Goal: Task Accomplishment & Management: Use online tool/utility

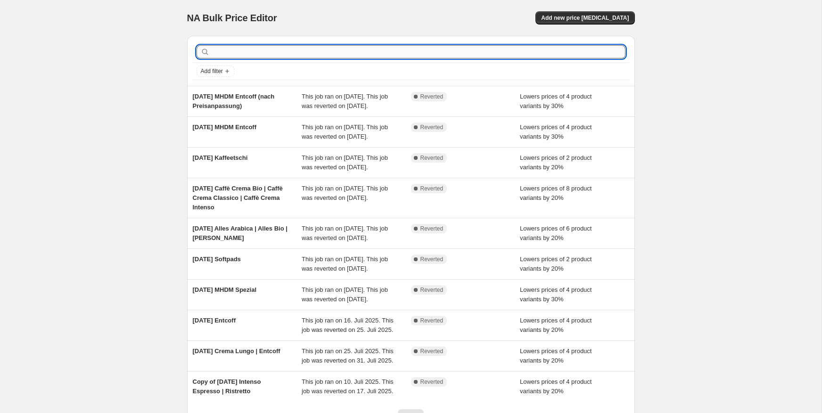
click at [300, 48] on input "text" at bounding box center [419, 51] width 414 height 13
type input "tag des"
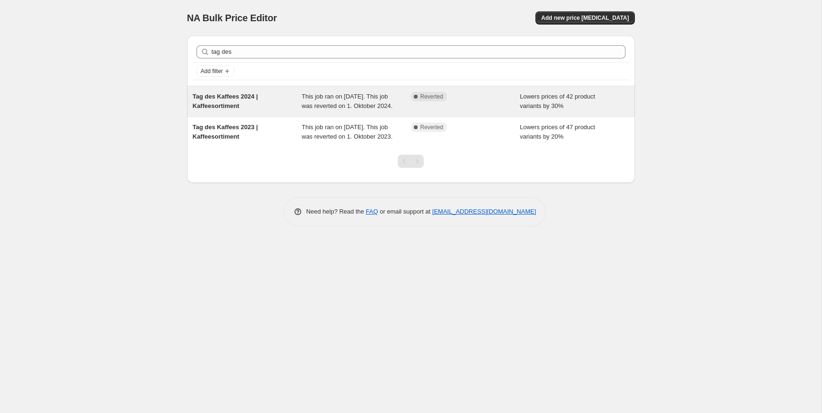
click at [269, 99] on div "Tag des Kaffees 2024 | Kaffeesortiment" at bounding box center [247, 101] width 109 height 19
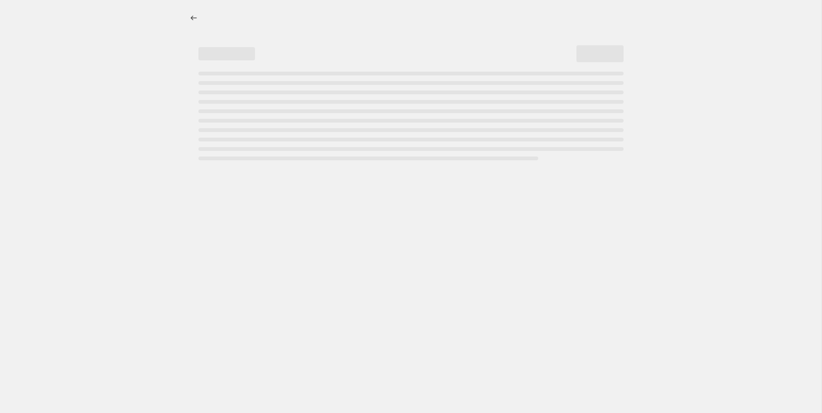
select select "percentage"
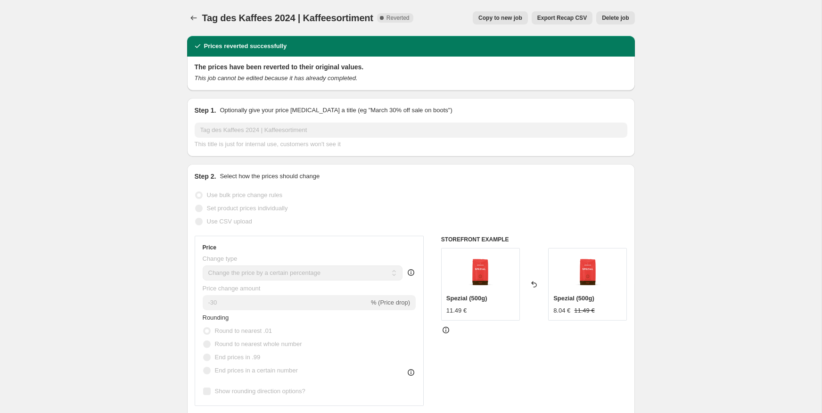
click at [501, 18] on span "Copy to new job" at bounding box center [500, 18] width 44 height 8
select select "percentage"
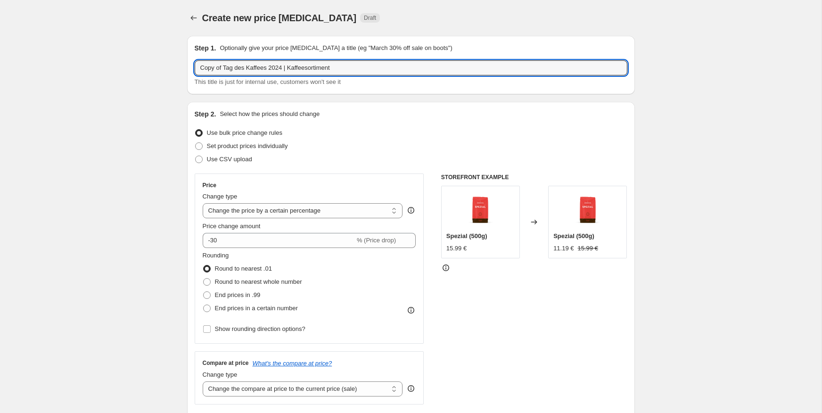
drag, startPoint x: 348, startPoint y: 67, endPoint x: 126, endPoint y: 57, distance: 222.1
click at [201, 65] on input "Copy of Tag des Kaffees 2024 | Kaffeesortiment" at bounding box center [411, 67] width 433 height 15
drag, startPoint x: 224, startPoint y: 67, endPoint x: 167, endPoint y: 66, distance: 57.0
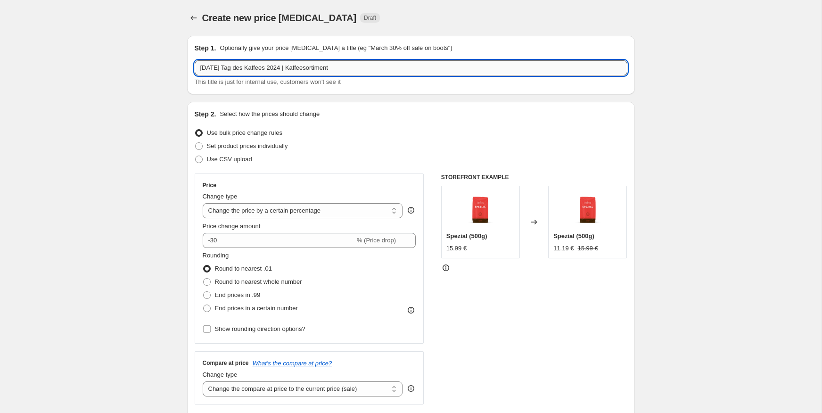
click at [300, 68] on input "09-24-2025 Tag des Kaffees 2024 | Kaffeesortiment" at bounding box center [411, 67] width 433 height 15
type input "09-24-2025 Tag des Kaffees 2025 | Kaffeesortiment"
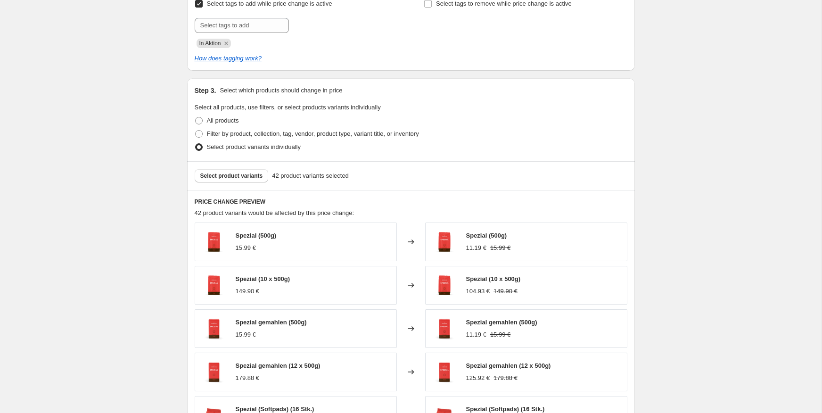
scroll to position [415, 0]
click at [236, 132] on span "Filter by product, collection, tag, vendor, product type, variant title, or inv…" at bounding box center [313, 133] width 212 height 7
click at [196, 130] on input "Filter by product, collection, tag, vendor, product type, variant title, or inv…" at bounding box center [195, 130] width 0 height 0
radio input "true"
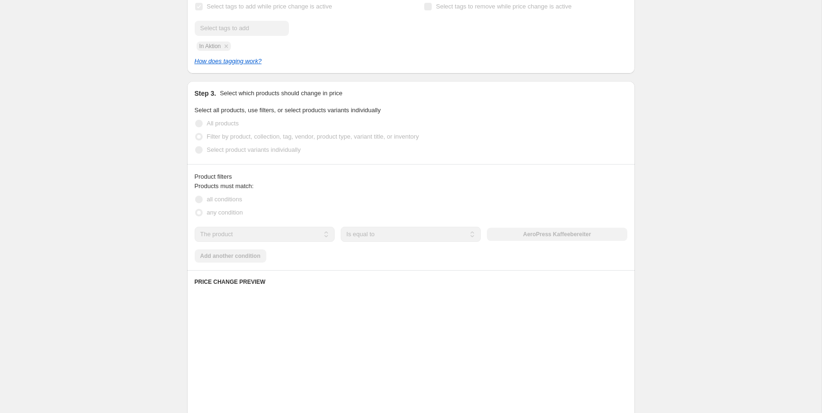
scroll to position [411, 0]
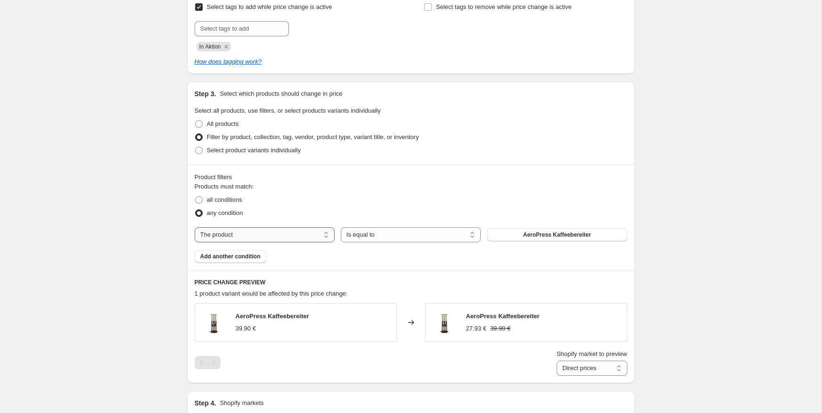
click at [320, 233] on select "The product The product's collection The product's tag The product's vendor The…" at bounding box center [265, 234] width 140 height 15
select select "collection"
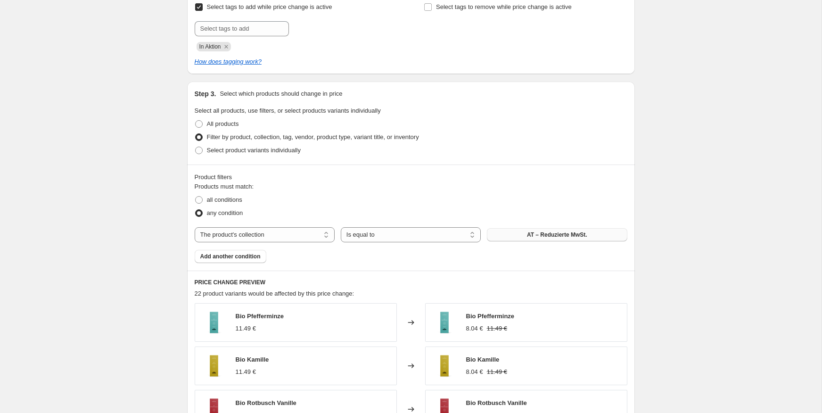
click at [554, 235] on span "AT – Reduzierte MwSt." at bounding box center [557, 235] width 60 height 8
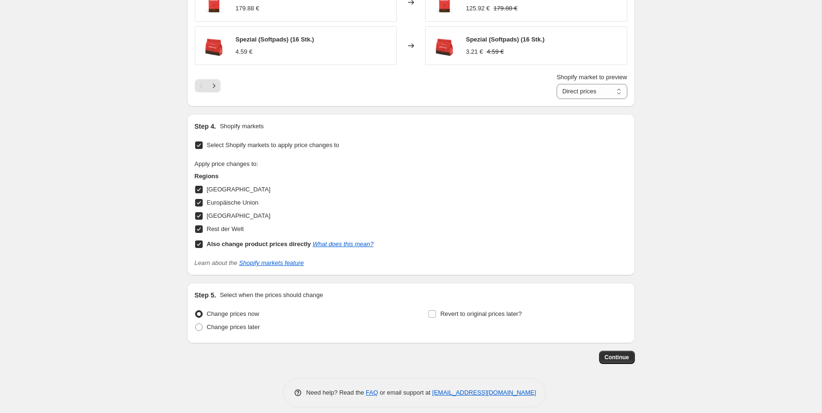
scroll to position [868, 0]
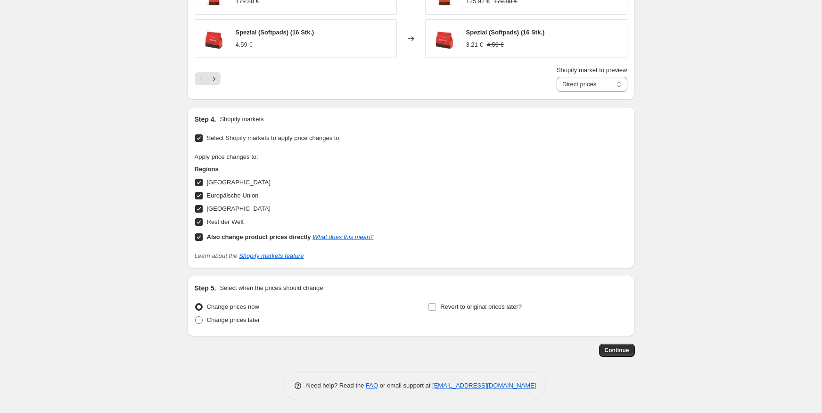
click at [256, 324] on label "Change prices later" at bounding box center [227, 319] width 65 height 13
click at [196, 317] on input "Change prices later" at bounding box center [195, 316] width 0 height 0
radio input "true"
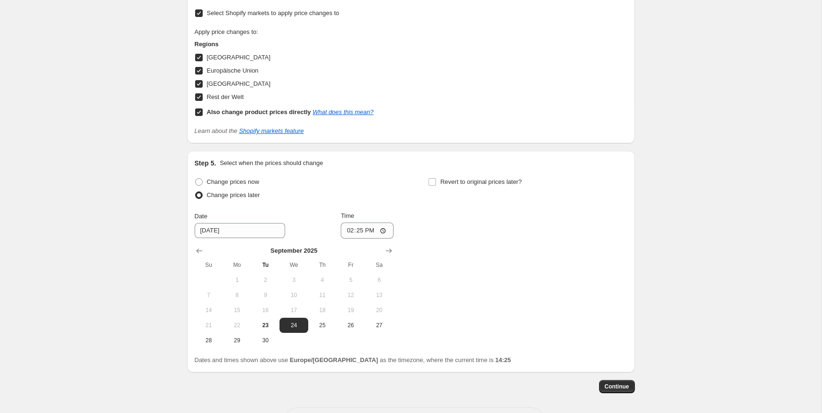
scroll to position [1029, 0]
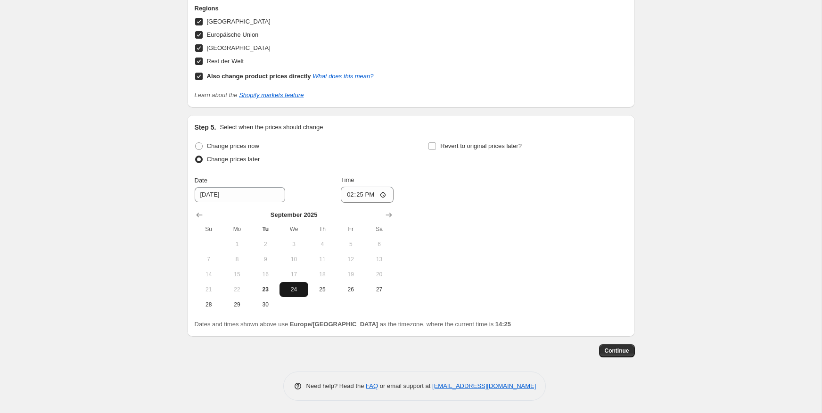
click at [287, 286] on span "24" at bounding box center [293, 290] width 21 height 8
click at [361, 191] on input "14:25" at bounding box center [367, 195] width 53 height 16
type input "00:01"
click at [482, 148] on span "Revert to original prices later?" at bounding box center [481, 145] width 82 height 7
click at [436, 148] on input "Revert to original prices later?" at bounding box center [432, 146] width 8 height 8
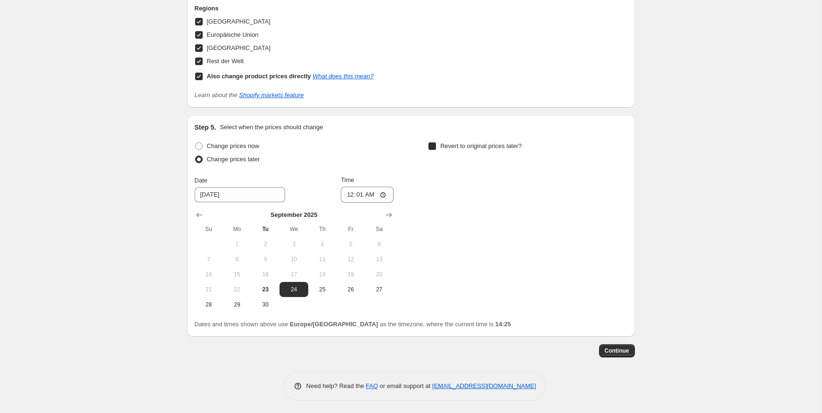
checkbox input "true"
click at [623, 215] on icon "Show next month, October 2025" at bounding box center [622, 214] width 9 height 9
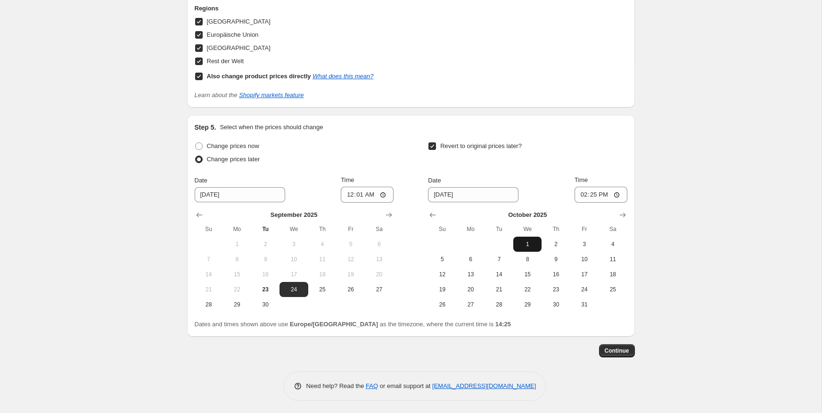
click at [525, 245] on span "1" at bounding box center [527, 244] width 21 height 8
type input "10/1/2025"
click at [590, 195] on input "14:25" at bounding box center [600, 195] width 53 height 16
type input "23:59"
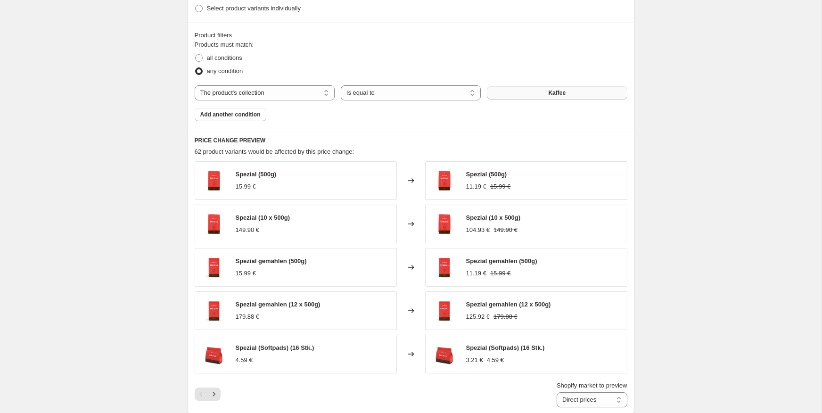
scroll to position [563, 0]
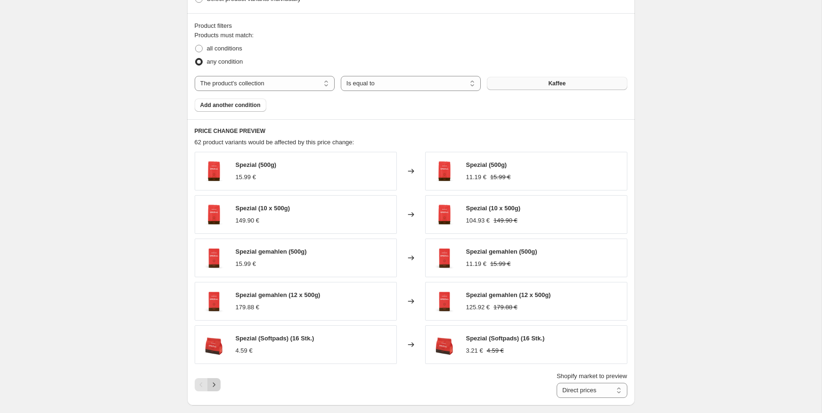
click at [212, 380] on icon "Next" at bounding box center [213, 384] width 9 height 9
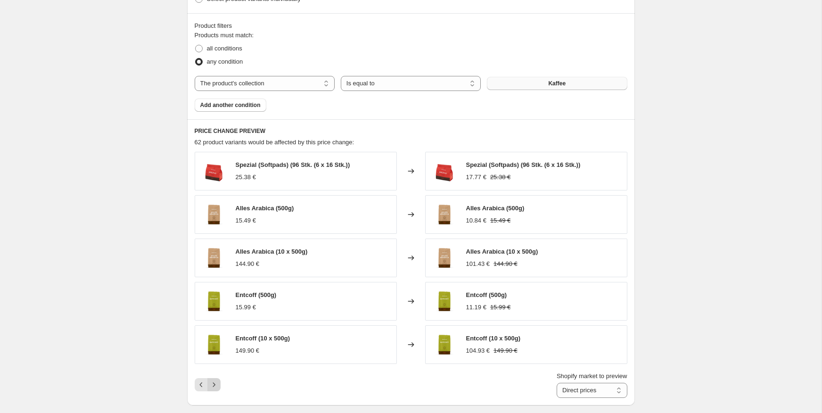
click at [214, 382] on icon "Next" at bounding box center [213, 384] width 9 height 9
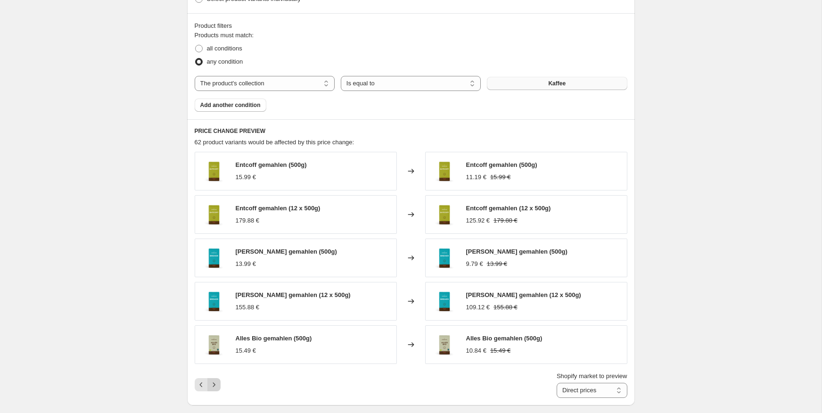
click at [214, 382] on icon "Next" at bounding box center [213, 384] width 9 height 9
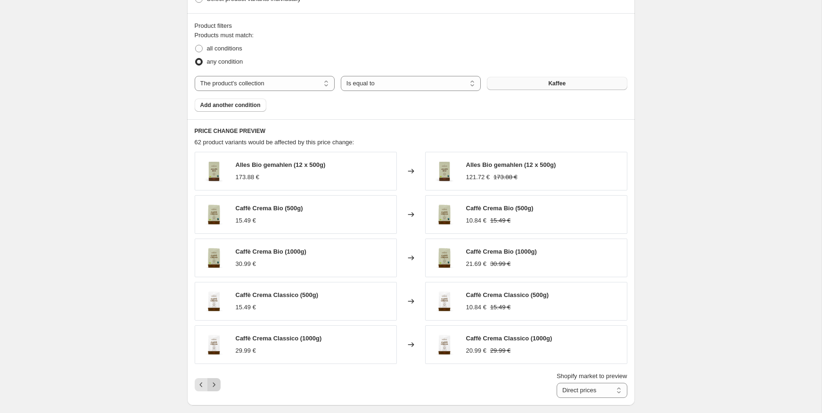
click at [214, 382] on icon "Next" at bounding box center [213, 384] width 9 height 9
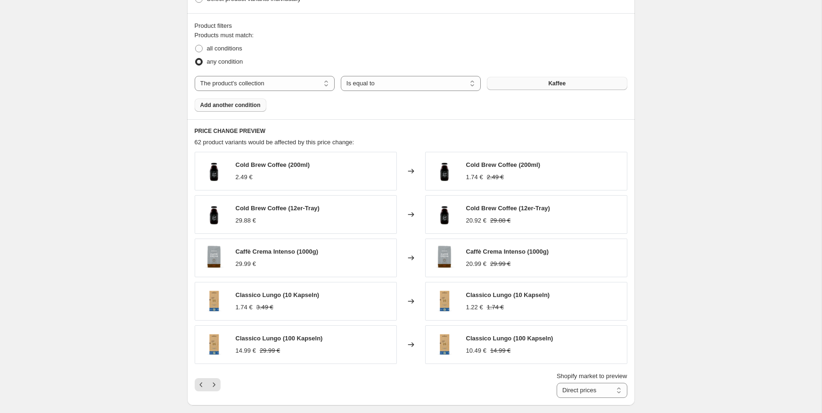
click at [254, 103] on span "Add another condition" at bounding box center [230, 105] width 60 height 8
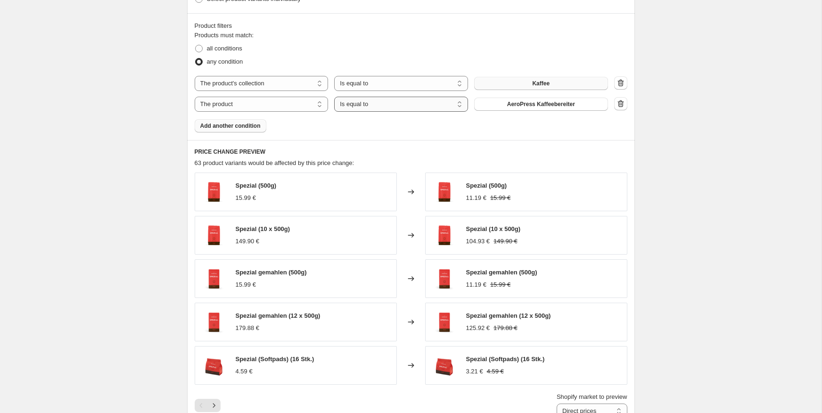
click at [348, 107] on select "Is equal to Is not equal to" at bounding box center [401, 104] width 134 height 15
click at [298, 107] on select "The product The product's collection The product's tag The product's vendor The…" at bounding box center [262, 104] width 134 height 15
select select "product_status"
click at [394, 108] on select "Is equal to Is not equal to" at bounding box center [401, 104] width 134 height 15
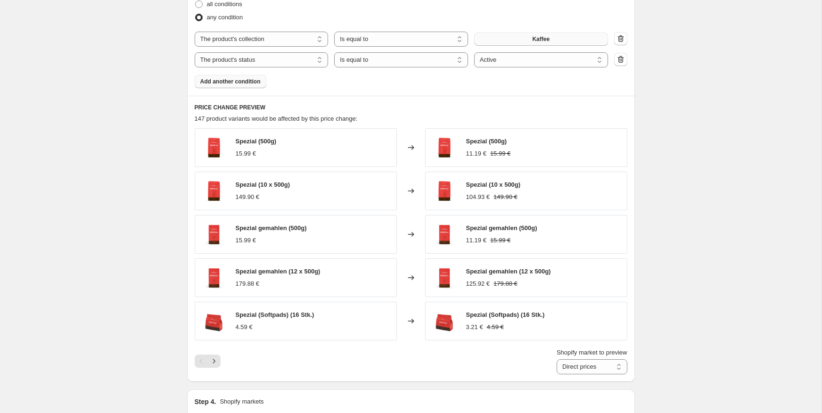
scroll to position [595, 0]
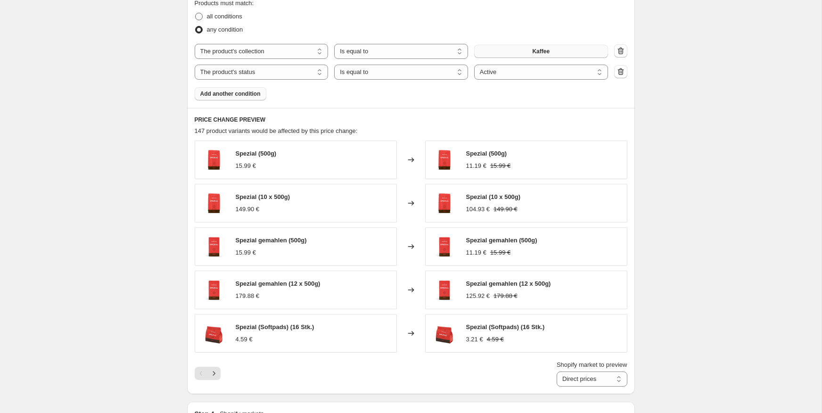
click at [234, 16] on span "all conditions" at bounding box center [224, 16] width 35 height 7
click at [196, 13] on input "all conditions" at bounding box center [195, 13] width 0 height 0
radio input "true"
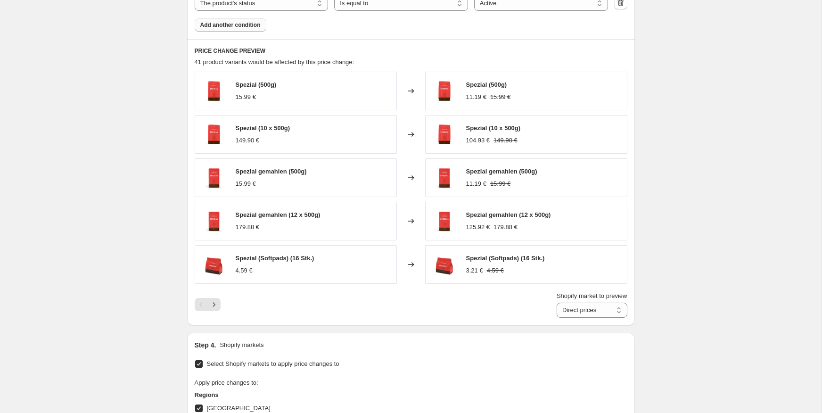
scroll to position [664, 0]
click at [218, 302] on icon "Next" at bounding box center [213, 303] width 9 height 9
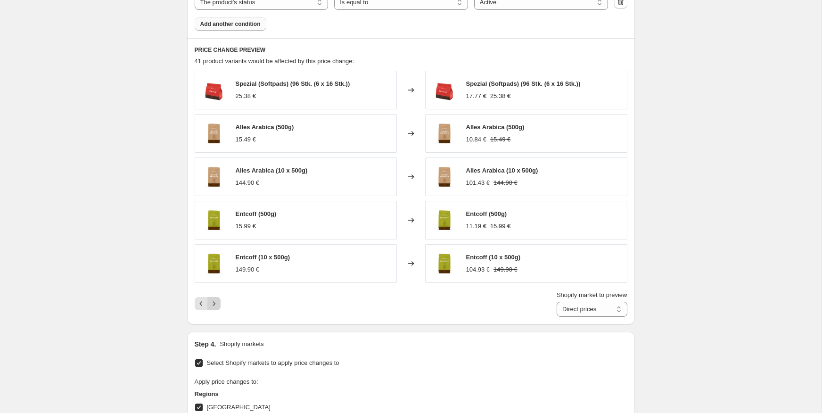
click at [218, 302] on icon "Next" at bounding box center [213, 303] width 9 height 9
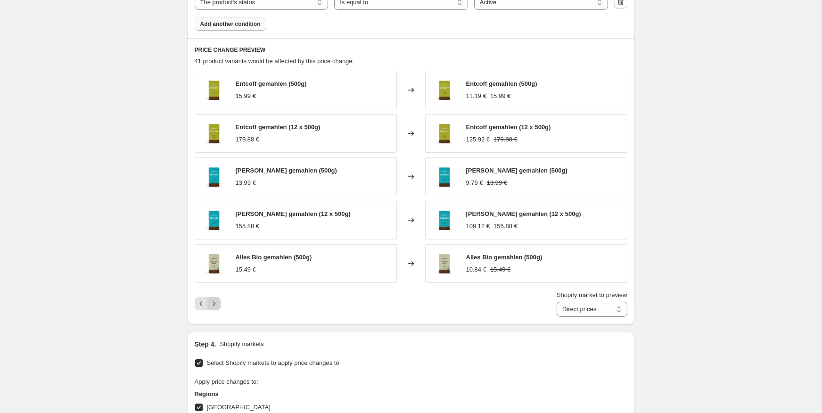
click at [218, 302] on icon "Next" at bounding box center [213, 303] width 9 height 9
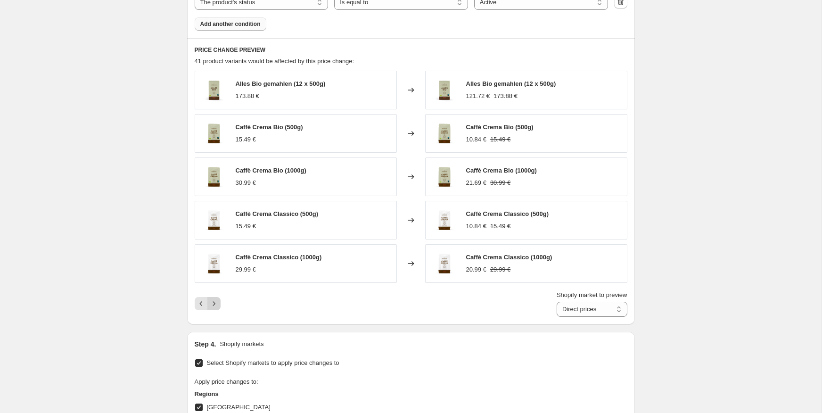
click at [218, 302] on icon "Next" at bounding box center [213, 303] width 9 height 9
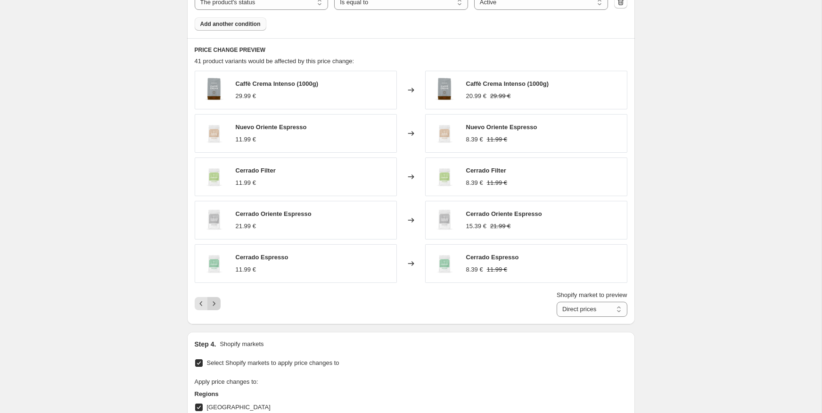
click at [218, 302] on icon "Next" at bounding box center [213, 303] width 9 height 9
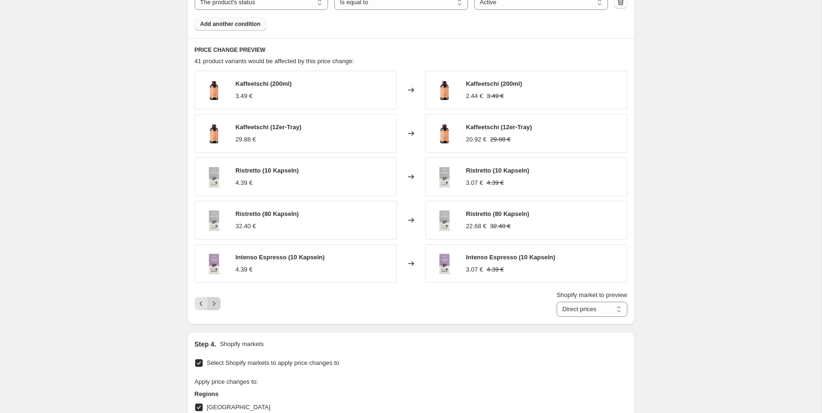
click at [218, 302] on icon "Next" at bounding box center [213, 303] width 9 height 9
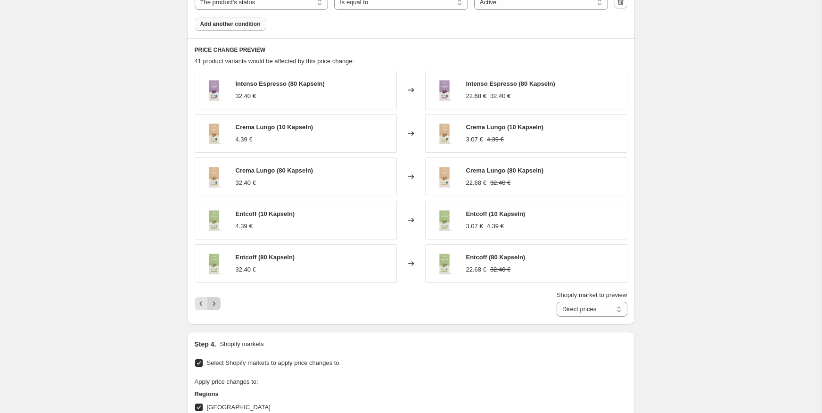
click at [218, 302] on icon "Next" at bounding box center [213, 303] width 9 height 9
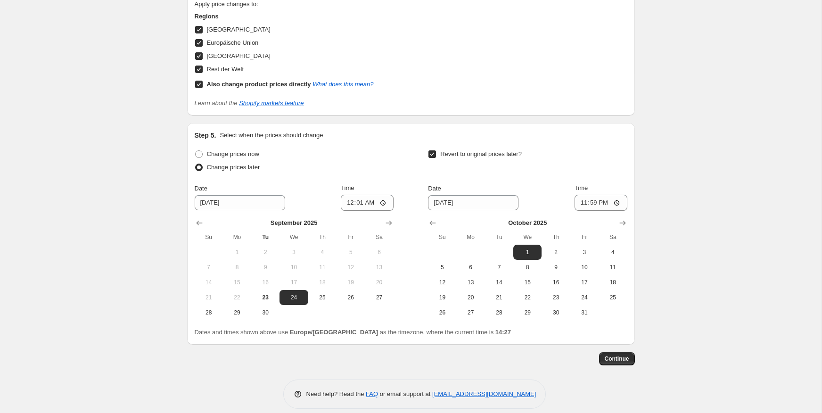
scroll to position [1050, 0]
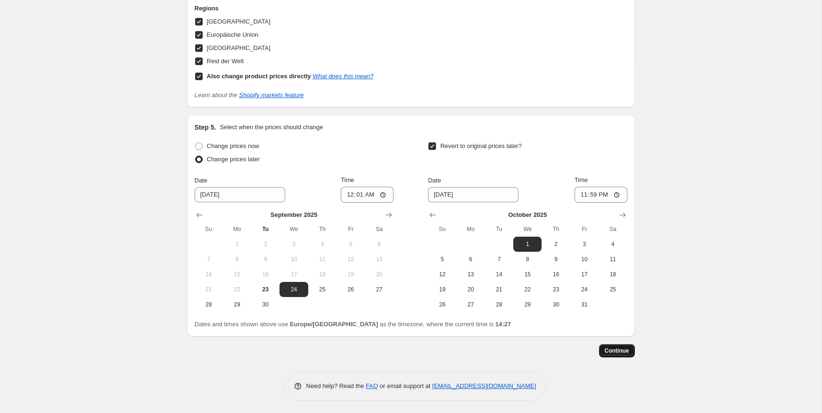
click at [624, 350] on span "Continue" at bounding box center [617, 351] width 25 height 8
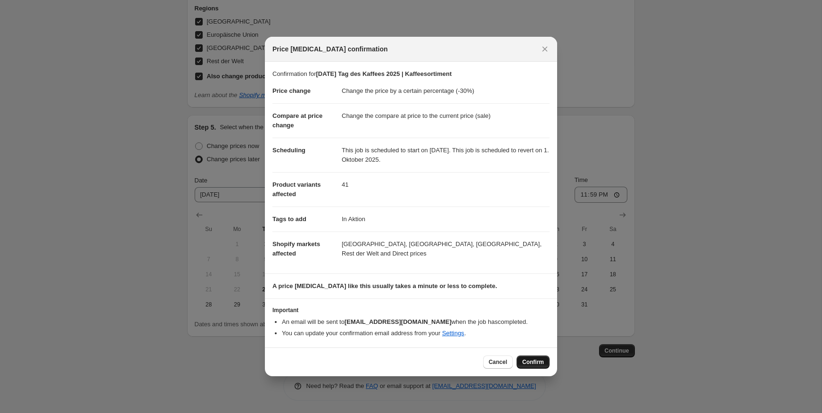
click at [529, 358] on span "Confirm" at bounding box center [533, 362] width 22 height 8
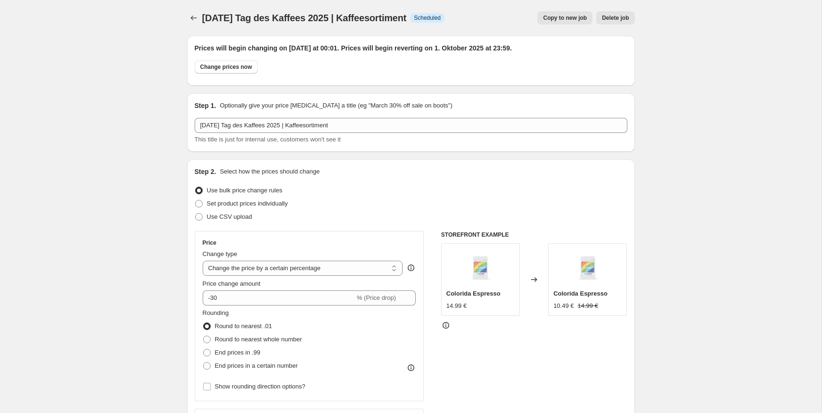
scroll to position [1050, 0]
